Goal: Task Accomplishment & Management: Use online tool/utility

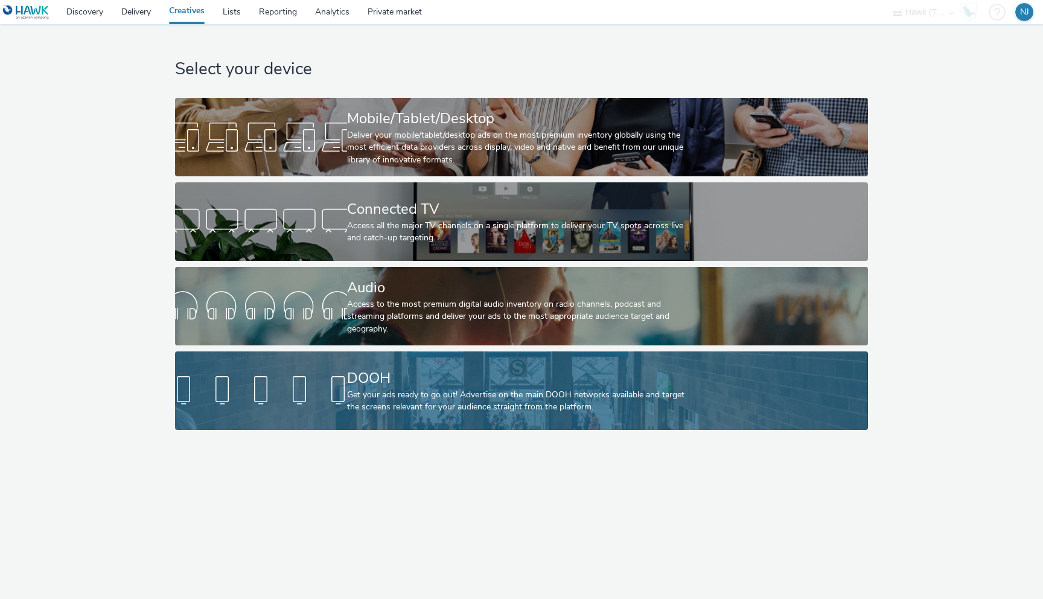
click at [415, 374] on div "DOOH" at bounding box center [519, 378] width 344 height 21
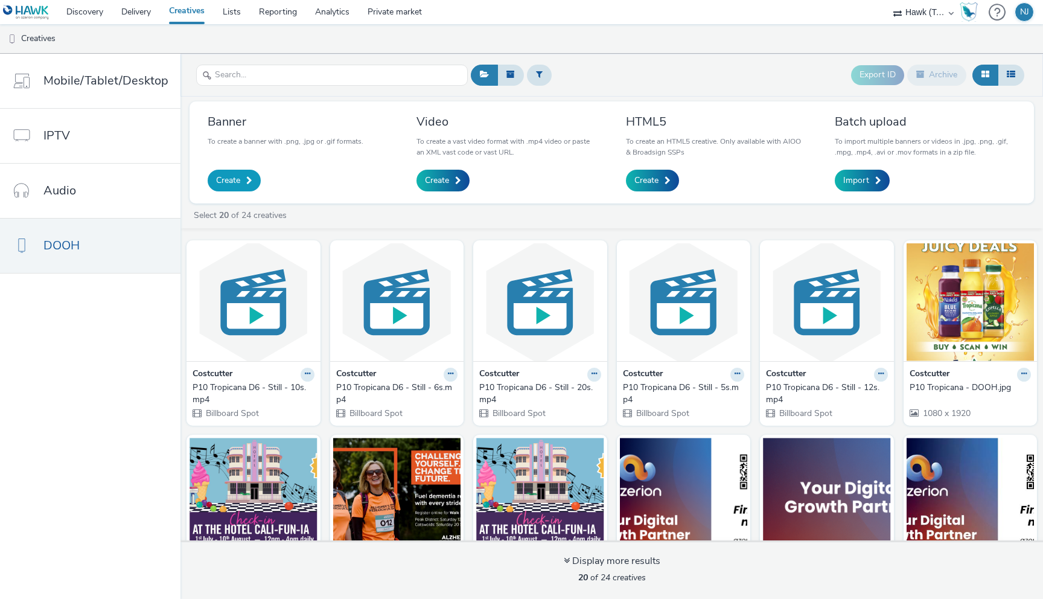
click at [236, 180] on span "Create" at bounding box center [228, 180] width 24 height 12
click at [531, 75] on button at bounding box center [539, 75] width 25 height 21
click at [530, 75] on button at bounding box center [539, 75] width 25 height 21
click at [1011, 74] on icon at bounding box center [1011, 74] width 8 height 8
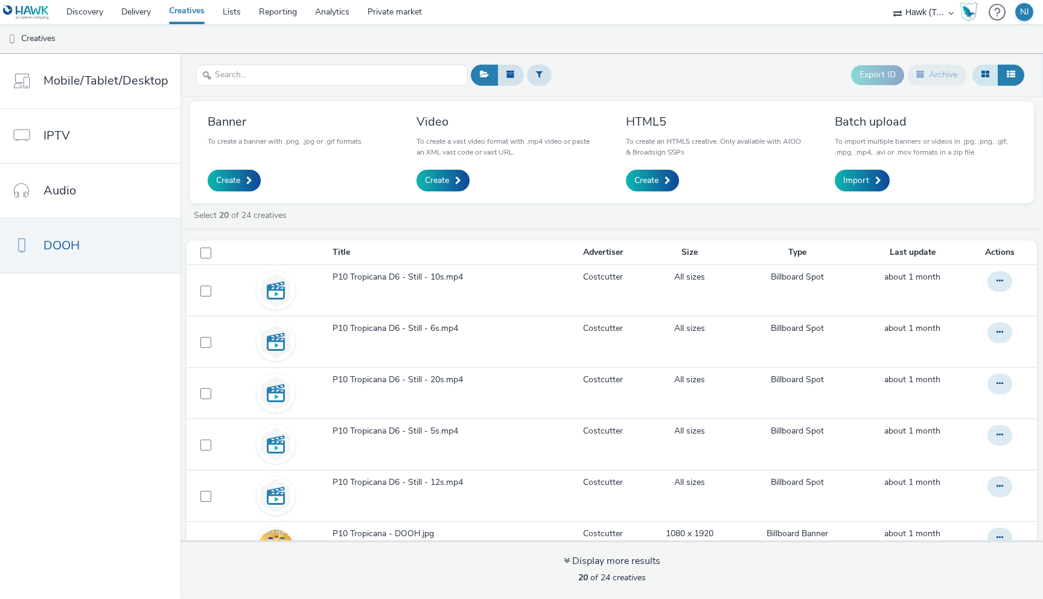
click at [991, 74] on button at bounding box center [985, 75] width 26 height 21
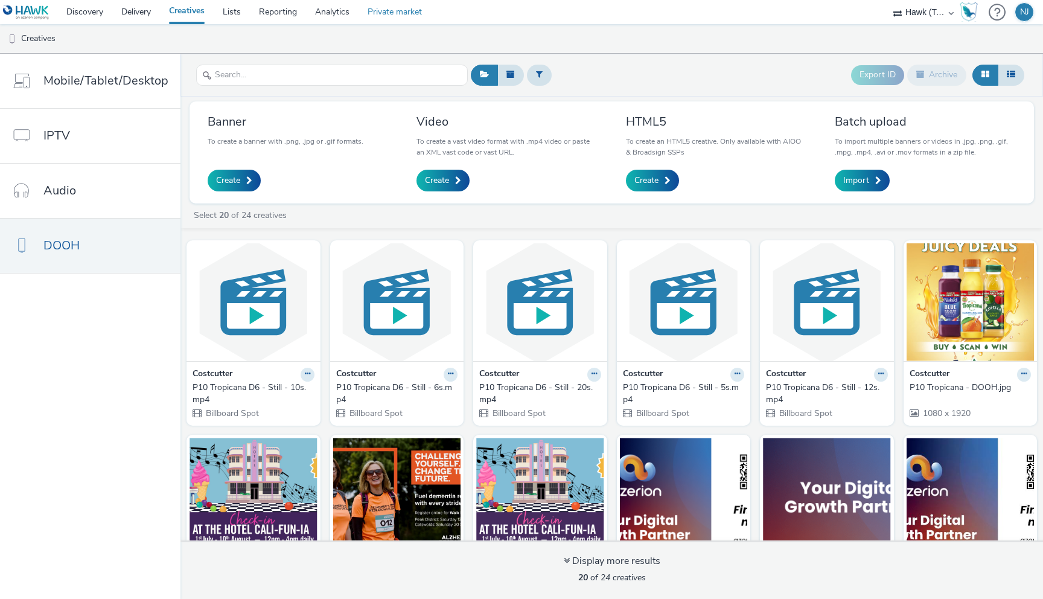
click at [399, 14] on link "Private market" at bounding box center [394, 12] width 72 height 24
